Goal: Navigation & Orientation: Find specific page/section

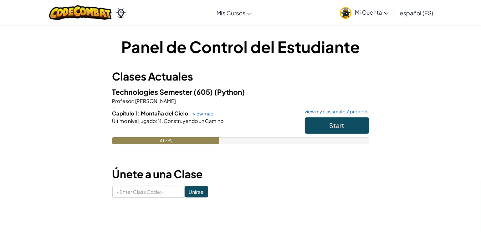
click at [344, 180] on h3 "Únete a una Clase" at bounding box center [240, 174] width 257 height 16
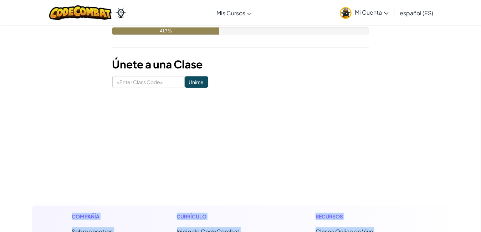
drag, startPoint x: 422, startPoint y: 209, endPoint x: 488, endPoint y: 245, distance: 74.6
click at [481, 232] on html "Cambiar modo de navegación Mis Cursos Aula de Ozaria Aula de CodeCombat Liga de…" at bounding box center [240, 192] width 481 height 604
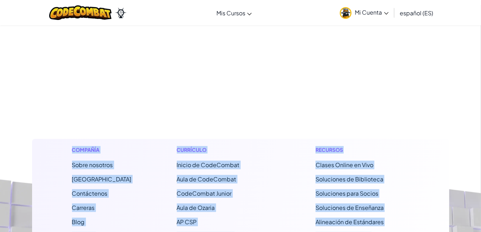
scroll to position [177, 0]
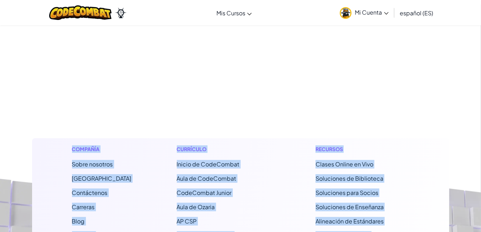
click at [382, 109] on footer "Compañía Sobre nosotros Centro de Ayuda Contáctenos Carreras Blog Podcast Currí…" at bounding box center [240, 228] width 481 height 395
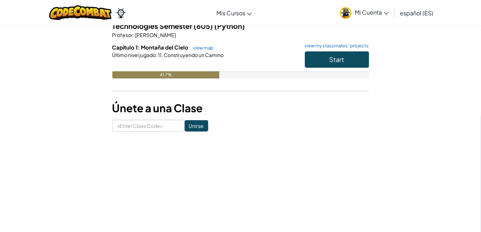
scroll to position [0, 0]
